Goal: Task Accomplishment & Management: Use online tool/utility

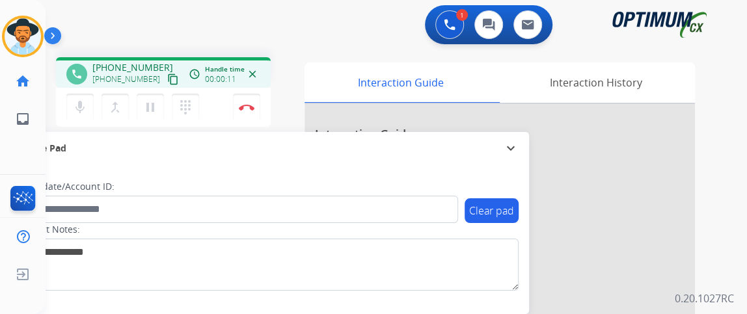
click at [167, 80] on mat-icon "content_copy" at bounding box center [173, 79] width 12 height 12
click at [80, 103] on mat-icon "mic" at bounding box center [80, 108] width 16 height 16
click at [79, 113] on mat-icon "mic_off" at bounding box center [80, 108] width 16 height 16
click at [82, 111] on mat-icon "mic" at bounding box center [80, 108] width 16 height 16
click at [84, 103] on mat-icon "mic_off" at bounding box center [80, 108] width 16 height 16
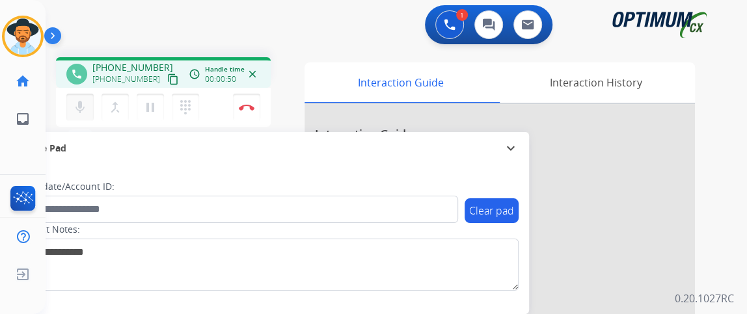
click at [82, 98] on button "mic Mute" at bounding box center [79, 107] width 27 height 27
click at [86, 109] on mat-icon "mic_off" at bounding box center [80, 108] width 16 height 16
click at [79, 105] on mat-icon "mic" at bounding box center [80, 108] width 16 height 16
click at [83, 101] on mat-icon "mic_off" at bounding box center [80, 108] width 16 height 16
click at [83, 101] on mat-icon "mic" at bounding box center [80, 108] width 16 height 16
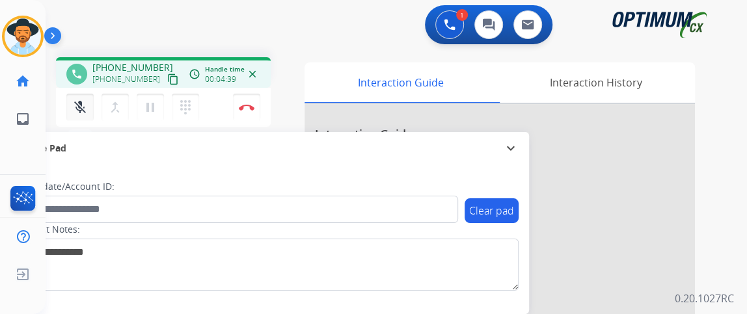
click at [84, 101] on mat-icon "mic_off" at bounding box center [80, 108] width 16 height 16
click at [87, 114] on button "mic Mute" at bounding box center [79, 107] width 27 height 27
click at [87, 114] on button "mic_off Mute" at bounding box center [79, 107] width 27 height 27
click at [243, 110] on button "Disconnect" at bounding box center [246, 107] width 27 height 27
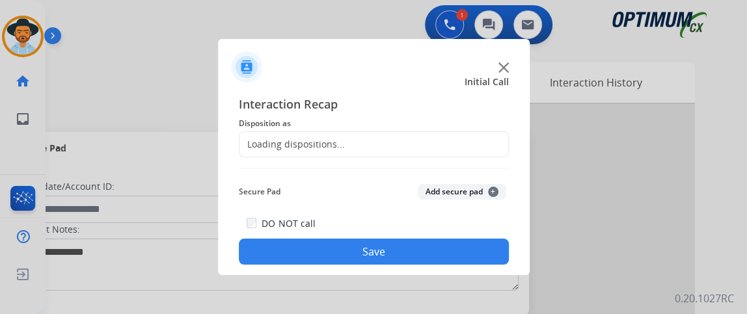
click at [348, 145] on div "Loading dispositions..." at bounding box center [374, 144] width 270 height 26
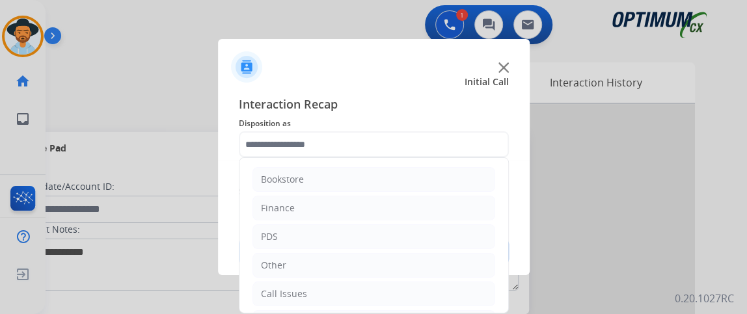
scroll to position [85, 0]
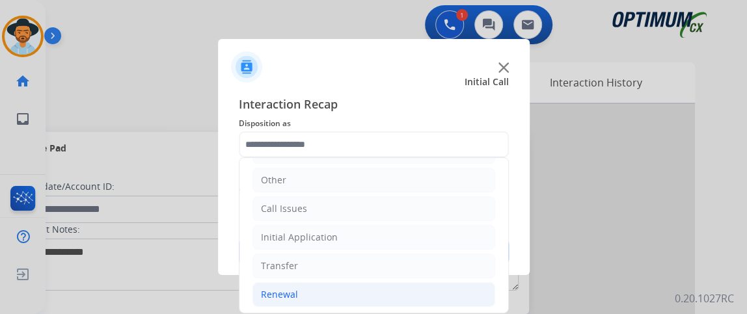
click at [403, 299] on li "Renewal" at bounding box center [373, 294] width 243 height 25
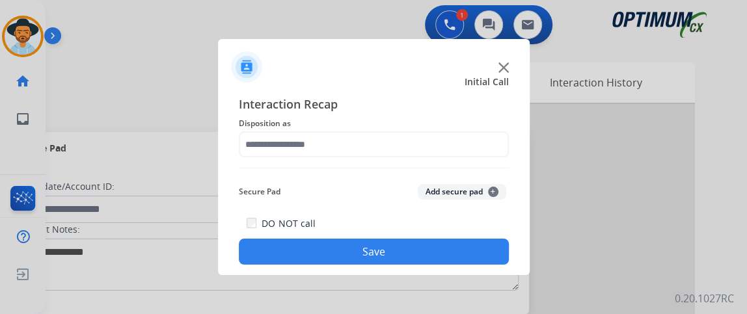
click at [501, 198] on div "Secure Pad Add secure pad +" at bounding box center [374, 192] width 270 height 26
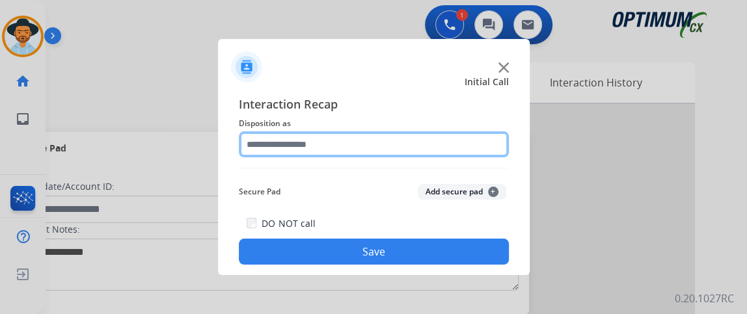
click at [473, 142] on input "text" at bounding box center [374, 144] width 270 height 26
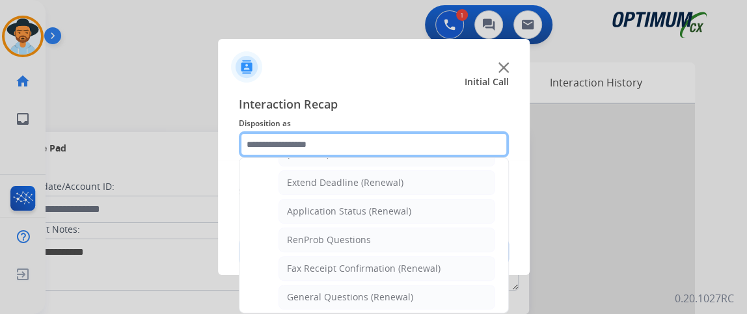
scroll to position [304, 0]
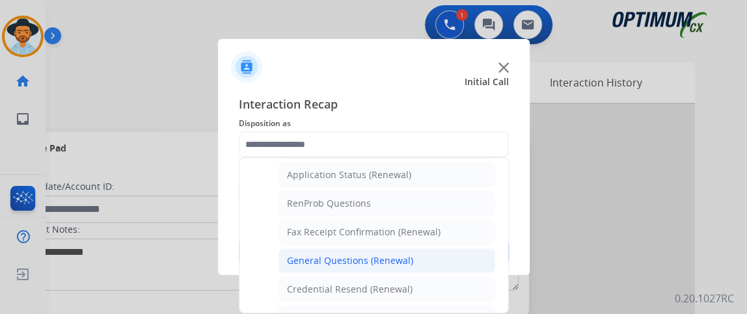
click at [472, 251] on li "General Questions (Renewal)" at bounding box center [386, 260] width 217 height 25
type input "**********"
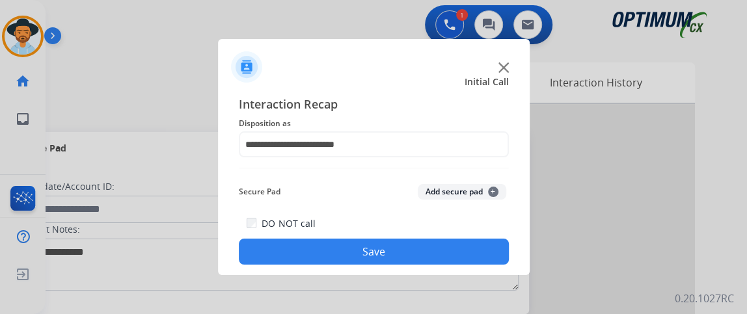
click at [472, 251] on button "Save" at bounding box center [374, 252] width 270 height 26
